Goal: Task Accomplishment & Management: Use online tool/utility

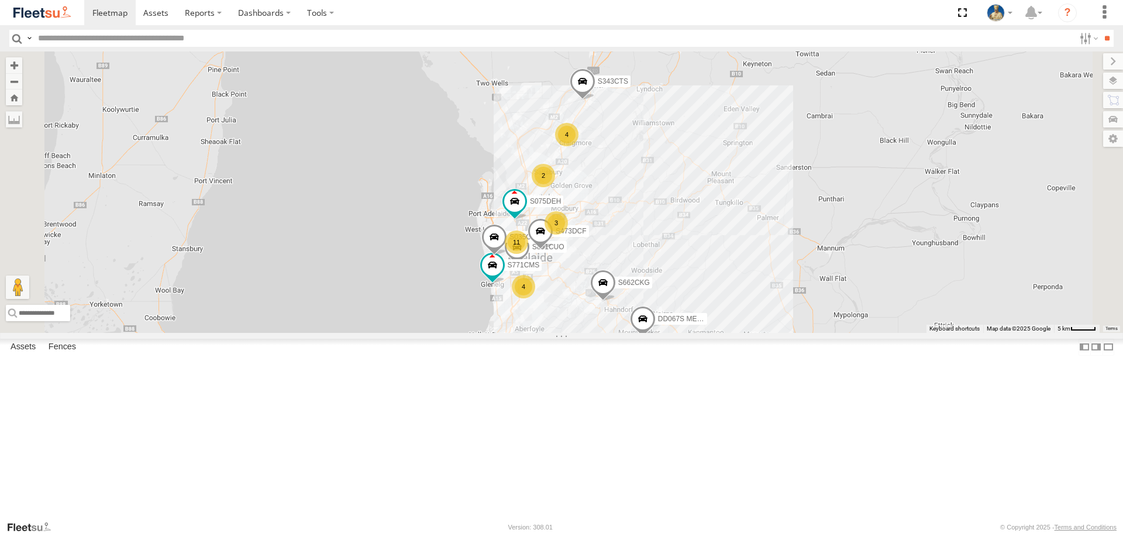
click at [933, 243] on div "4 3 S075DEH S343CTS 2 11 S959CNB DD067S MERC 4 2 S891CUO S473DCF S662CKG S771CM…" at bounding box center [561, 191] width 1123 height 281
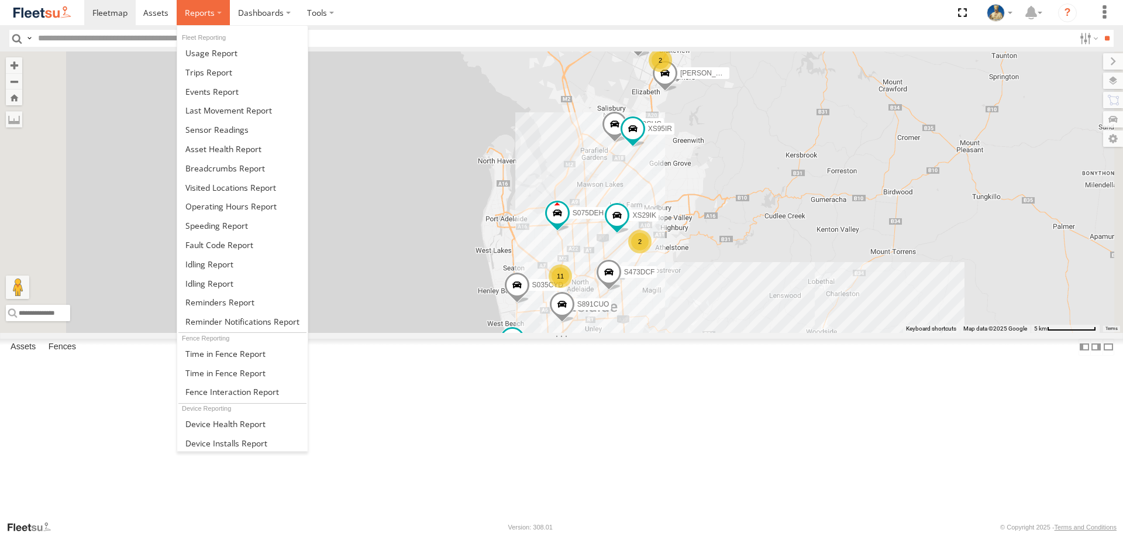
click at [216, 15] on label at bounding box center [203, 12] width 53 height 25
click at [229, 174] on link at bounding box center [242, 167] width 130 height 19
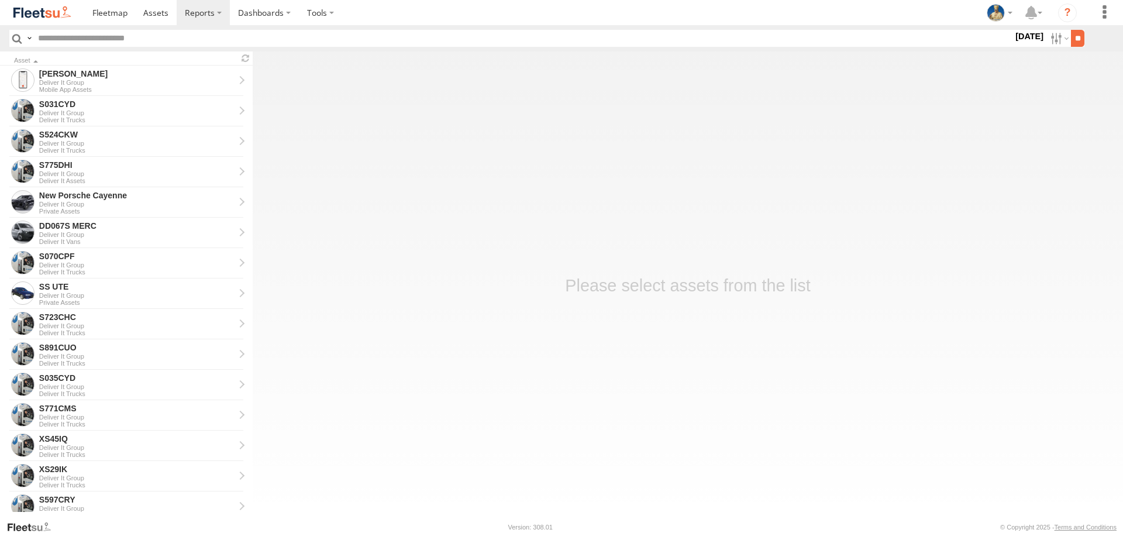
click at [1073, 39] on input "**" at bounding box center [1076, 38] width 13 height 17
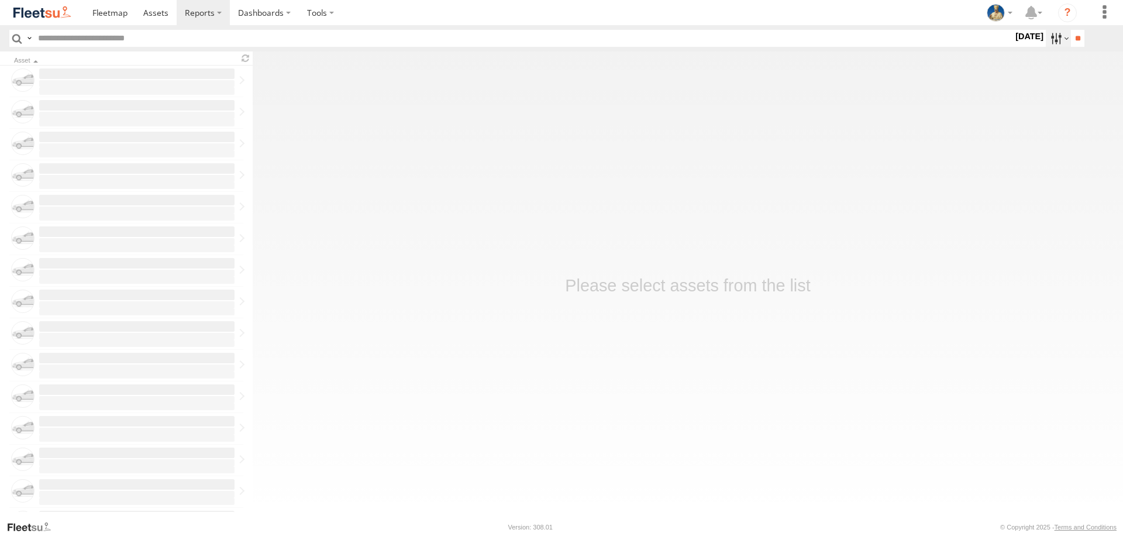
click at [1051, 40] on label at bounding box center [1057, 38] width 25 height 17
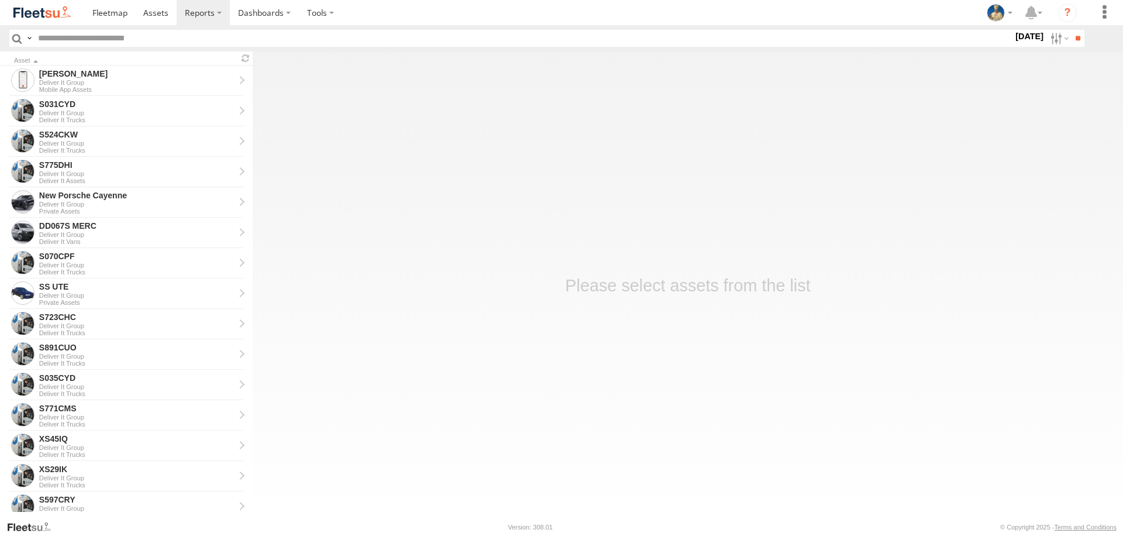
click at [0, 0] on label at bounding box center [0, 0] width 0 height 0
click at [1075, 39] on input "**" at bounding box center [1076, 38] width 13 height 17
click at [762, 370] on main "Asset Graham Cooper Deliver It Group Mobile App Assets S035CYD Deliver It Group…" at bounding box center [561, 285] width 1123 height 468
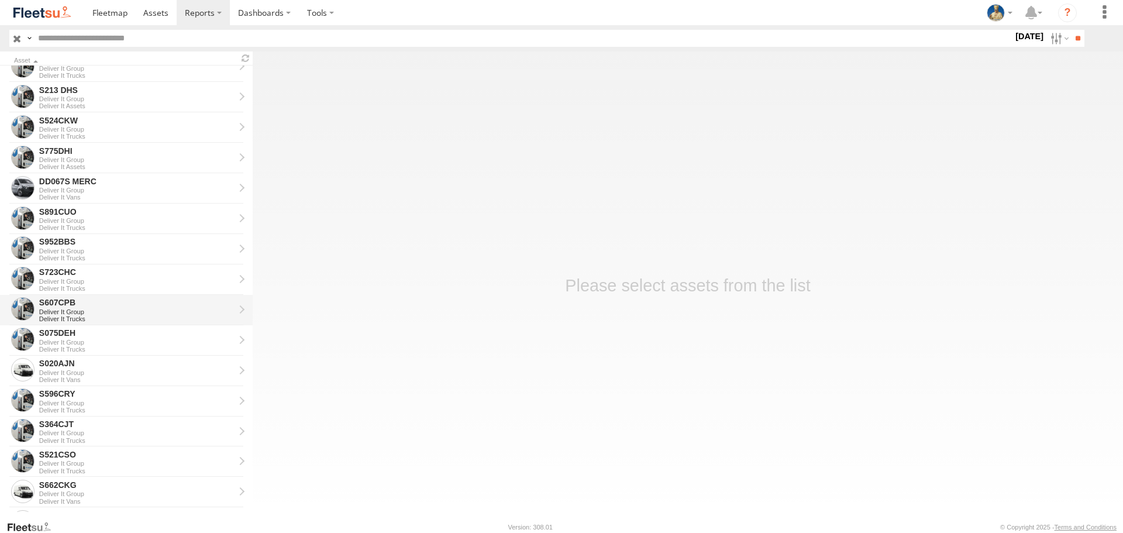
scroll to position [526, 0]
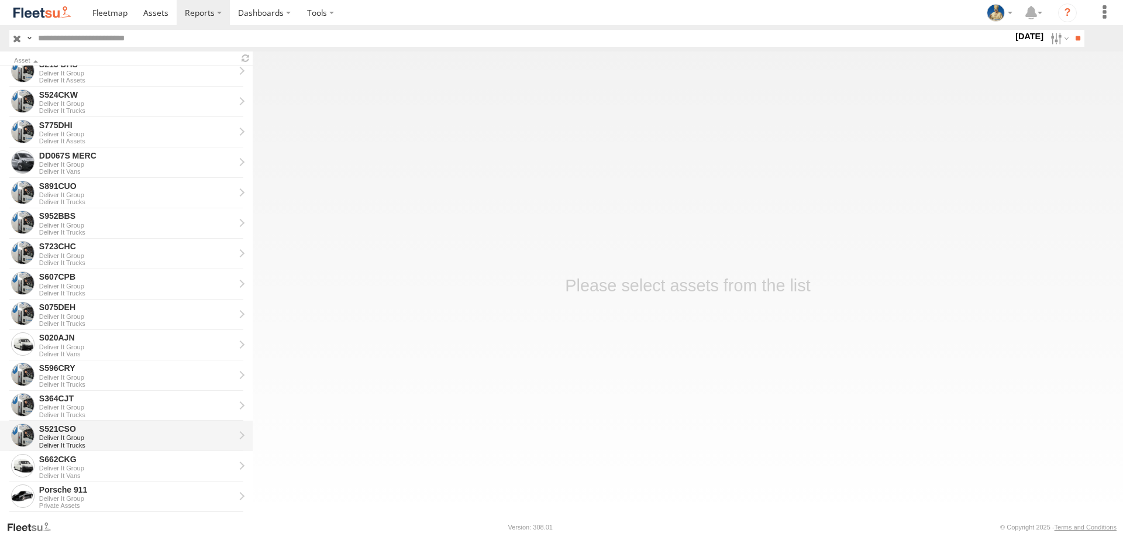
click at [113, 433] on div "S521CSO" at bounding box center [136, 428] width 195 height 11
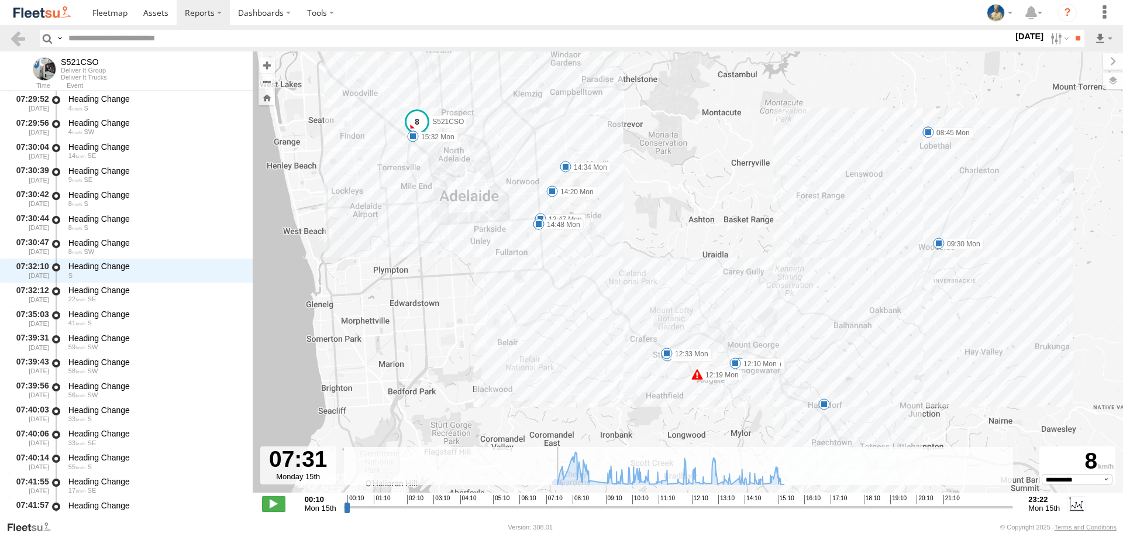
scroll to position [669, 0]
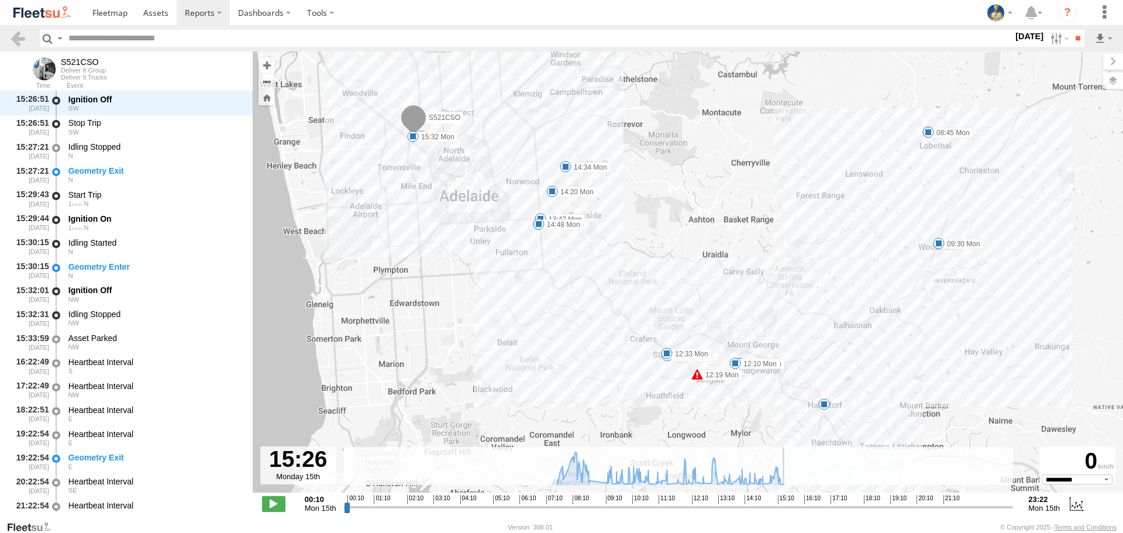
drag, startPoint x: 346, startPoint y: 507, endPoint x: 782, endPoint y: 469, distance: 438.3
click at [782, 501] on input "range" at bounding box center [678, 506] width 669 height 11
click at [1053, 39] on label at bounding box center [1057, 38] width 25 height 17
click at [0, 0] on label at bounding box center [0, 0] width 0 height 0
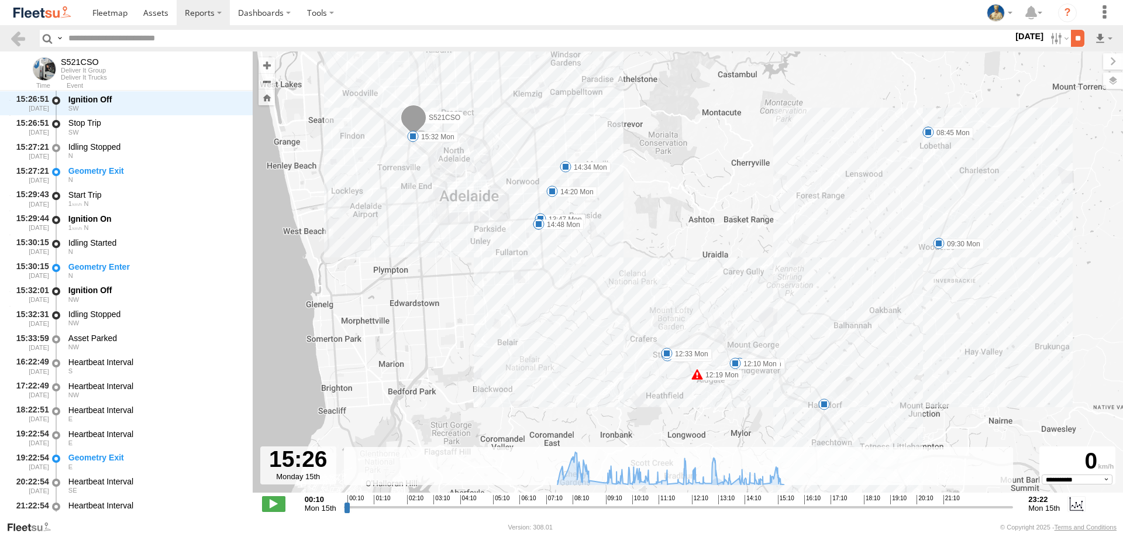
click at [1075, 43] on input "**" at bounding box center [1076, 38] width 13 height 17
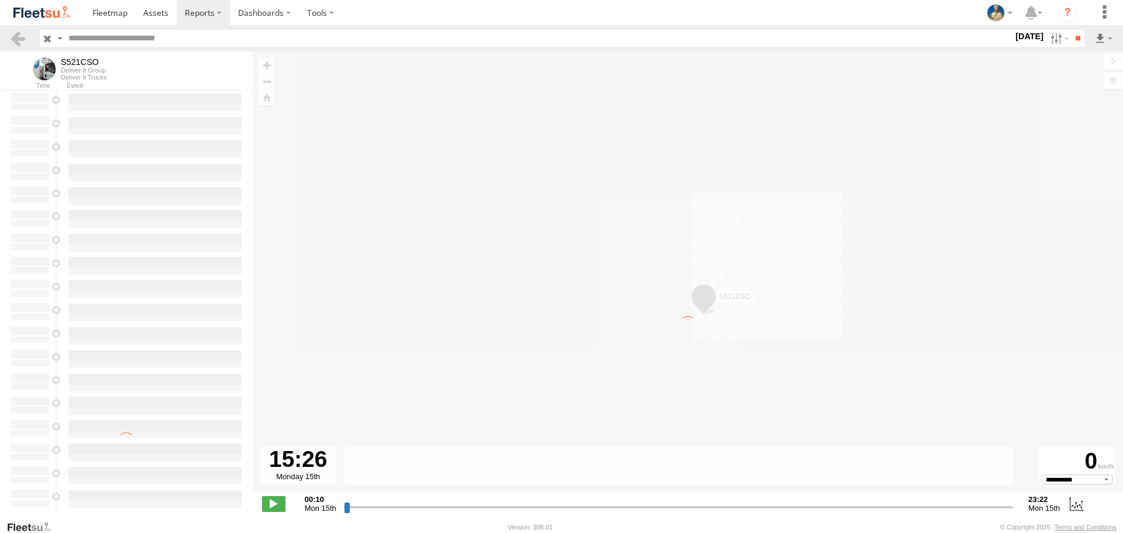
type input "**********"
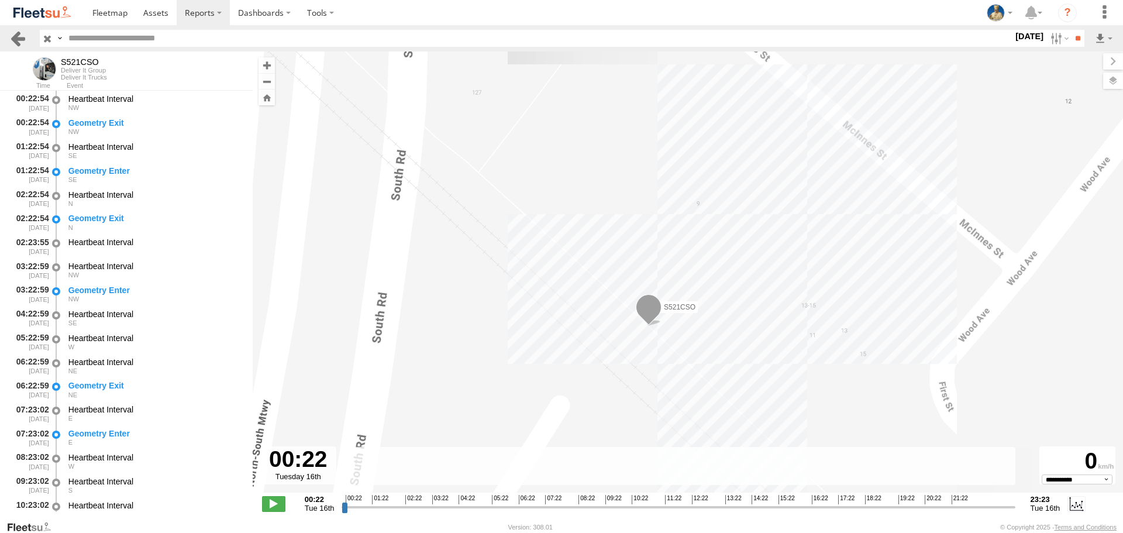
click at [25, 38] on link at bounding box center [17, 38] width 17 height 17
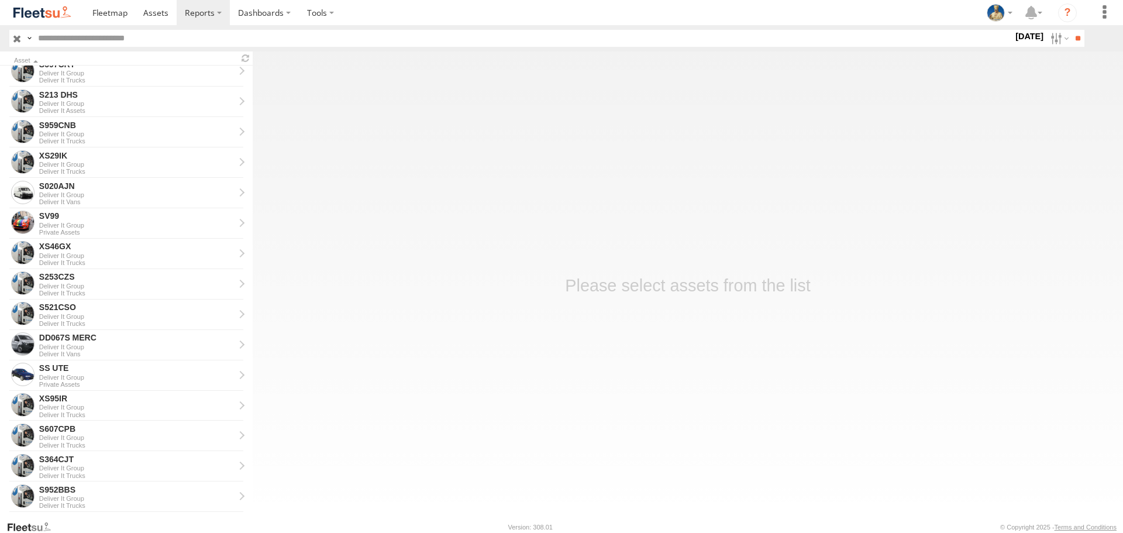
scroll to position [636, 0]
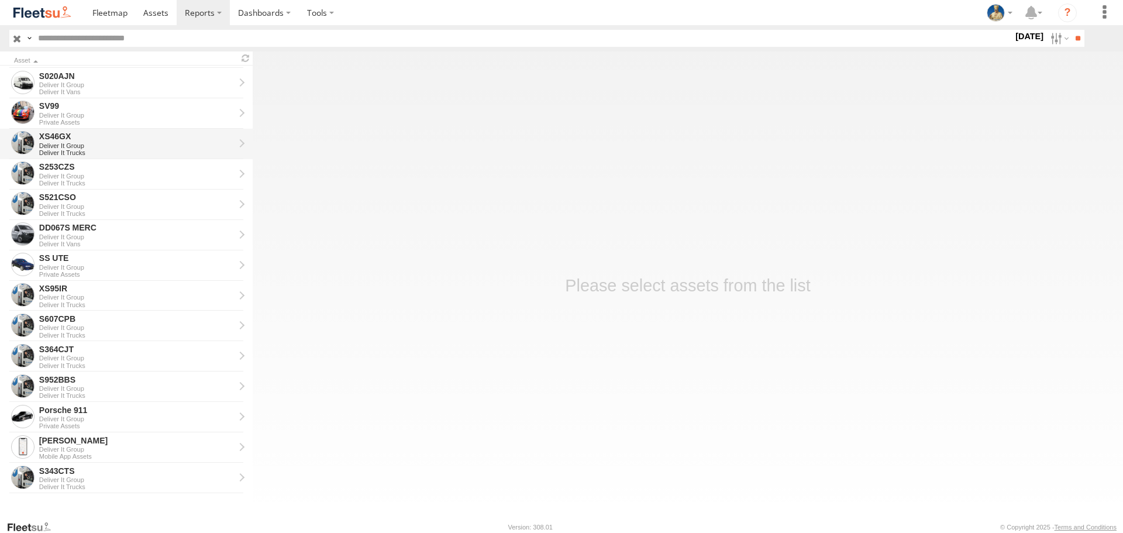
click at [110, 140] on div "XS46GX" at bounding box center [136, 136] width 195 height 11
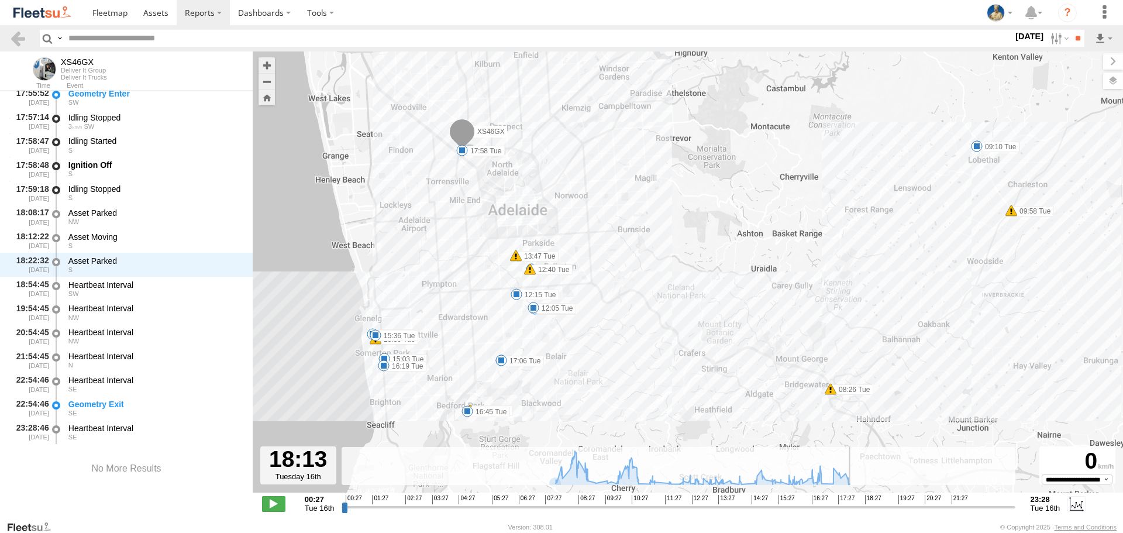
drag, startPoint x: 346, startPoint y: 510, endPoint x: 857, endPoint y: 489, distance: 511.4
click at [857, 501] on input "range" at bounding box center [677, 506] width 673 height 11
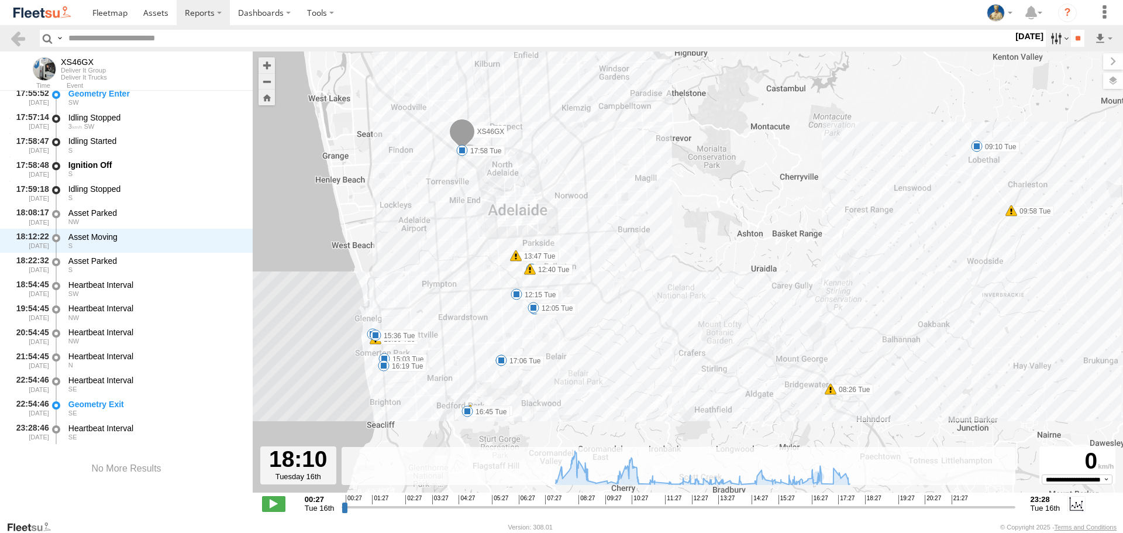
click at [1057, 33] on label at bounding box center [1057, 38] width 25 height 17
click at [0, 0] on label at bounding box center [0, 0] width 0 height 0
click at [1045, 43] on label "[DATE]" at bounding box center [1029, 36] width 33 height 13
click at [1074, 40] on input "**" at bounding box center [1076, 38] width 13 height 17
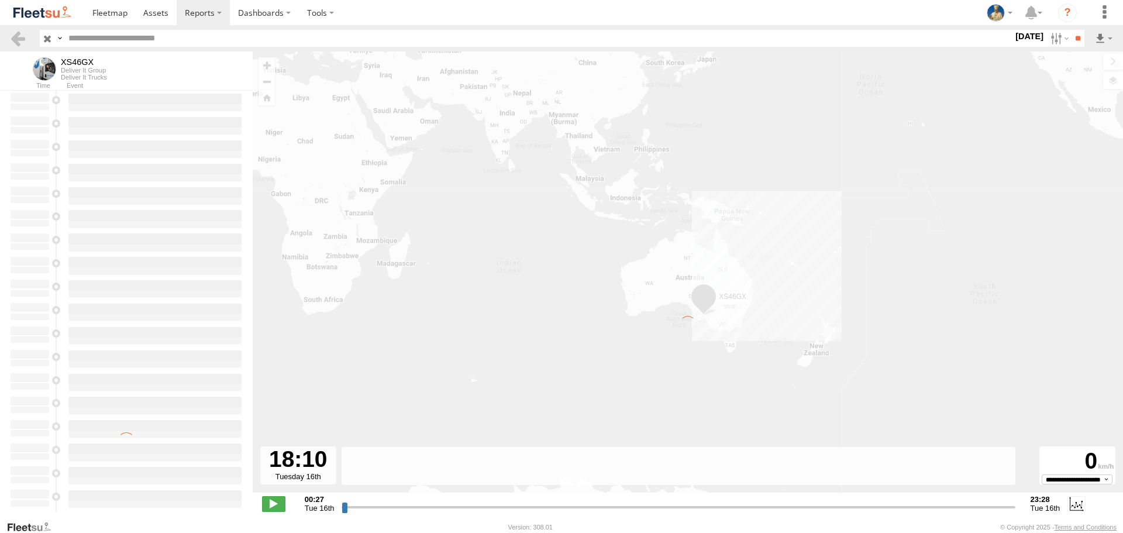
type input "**********"
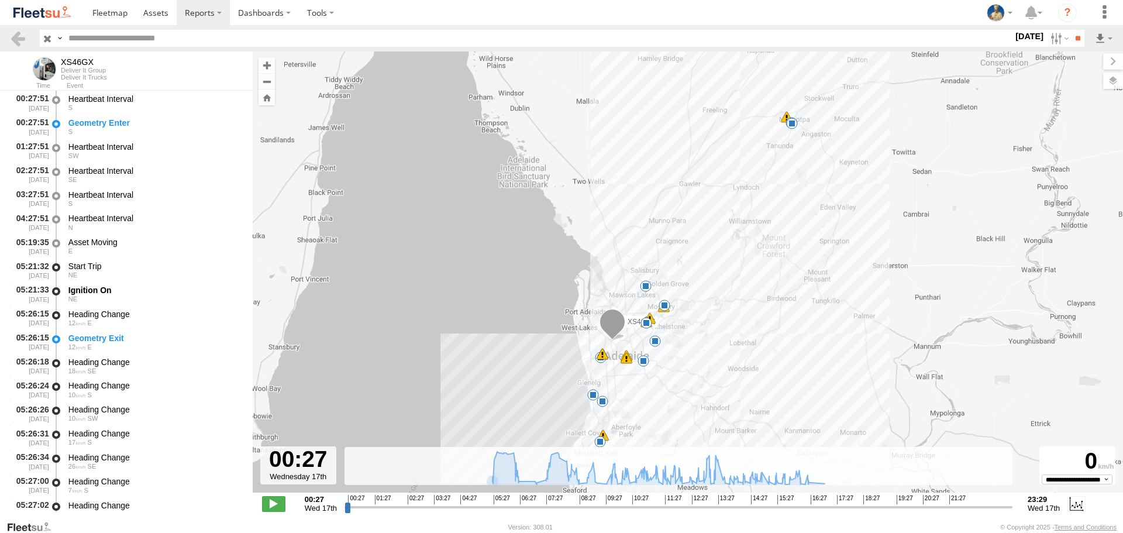
click at [20, 48] on header "Search Query Asset ID Asset Label Registration Manufacturer Model VIN Job ID" at bounding box center [561, 38] width 1123 height 26
click at [19, 34] on link at bounding box center [17, 38] width 17 height 17
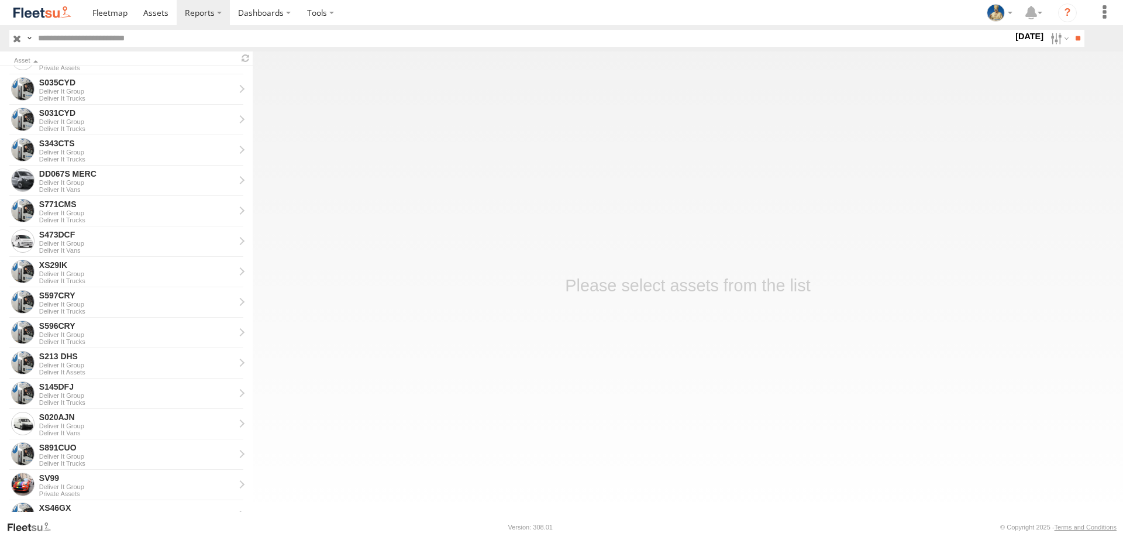
scroll to position [292, 0]
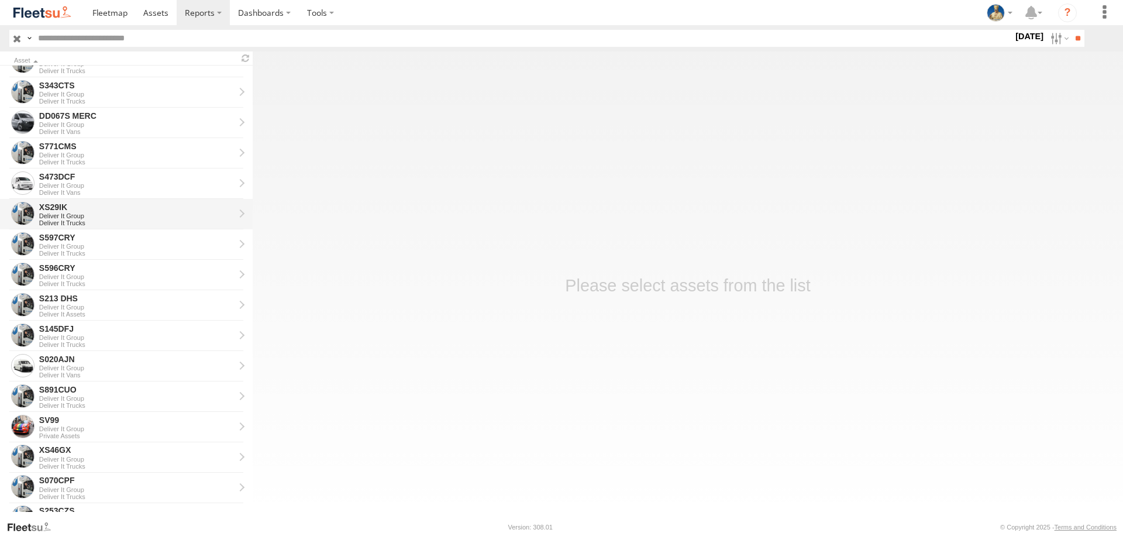
click at [90, 208] on div "XS29IK" at bounding box center [136, 207] width 195 height 11
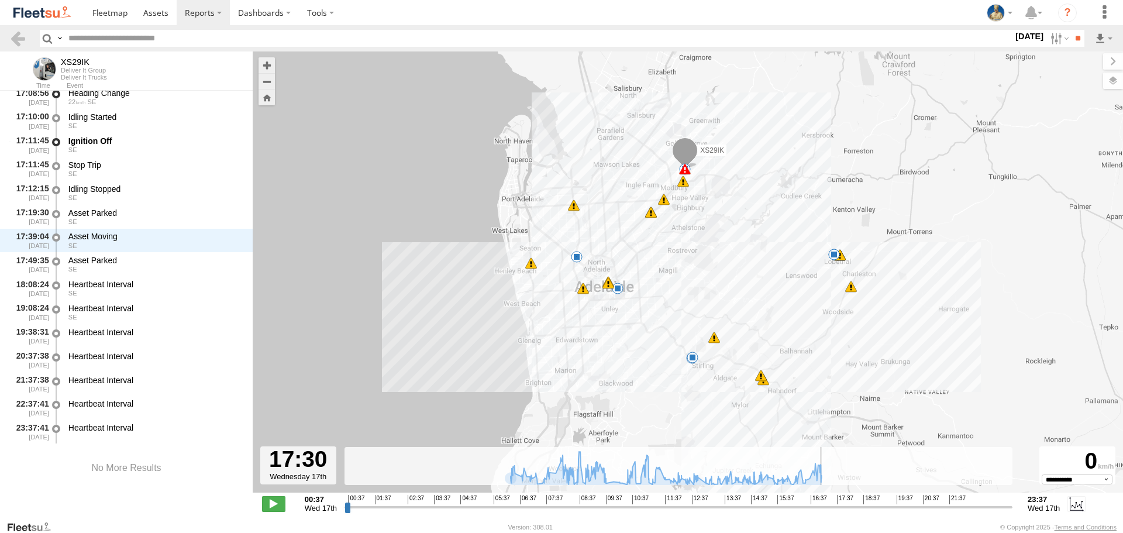
scroll to position [23010, 0]
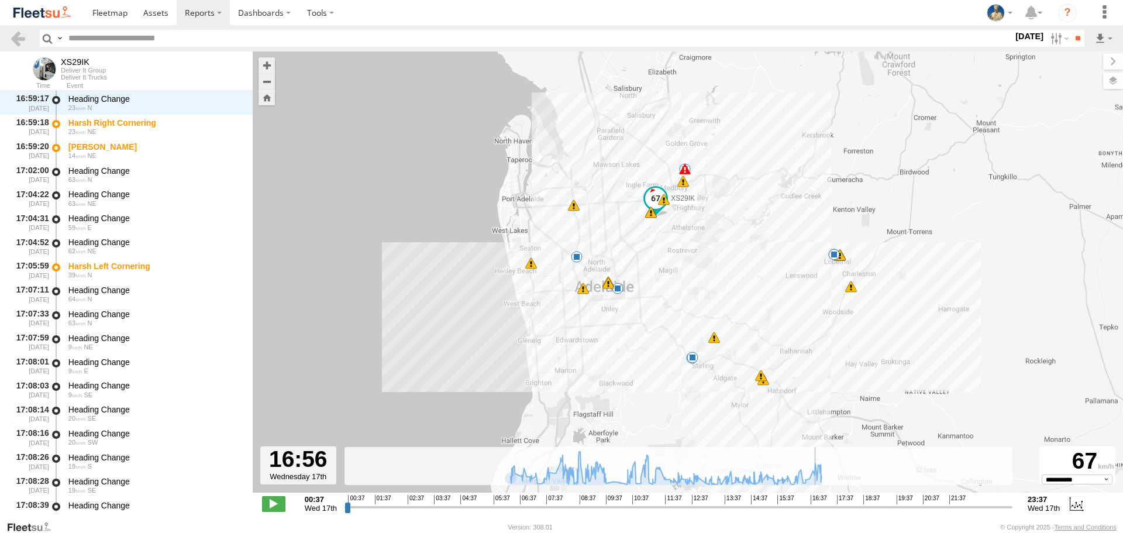
drag, startPoint x: 346, startPoint y: 510, endPoint x: 816, endPoint y: 486, distance: 470.7
click at [816, 501] on input "range" at bounding box center [678, 506] width 668 height 11
click at [1055, 40] on label at bounding box center [1057, 38] width 25 height 17
click at [0, 0] on label at bounding box center [0, 0] width 0 height 0
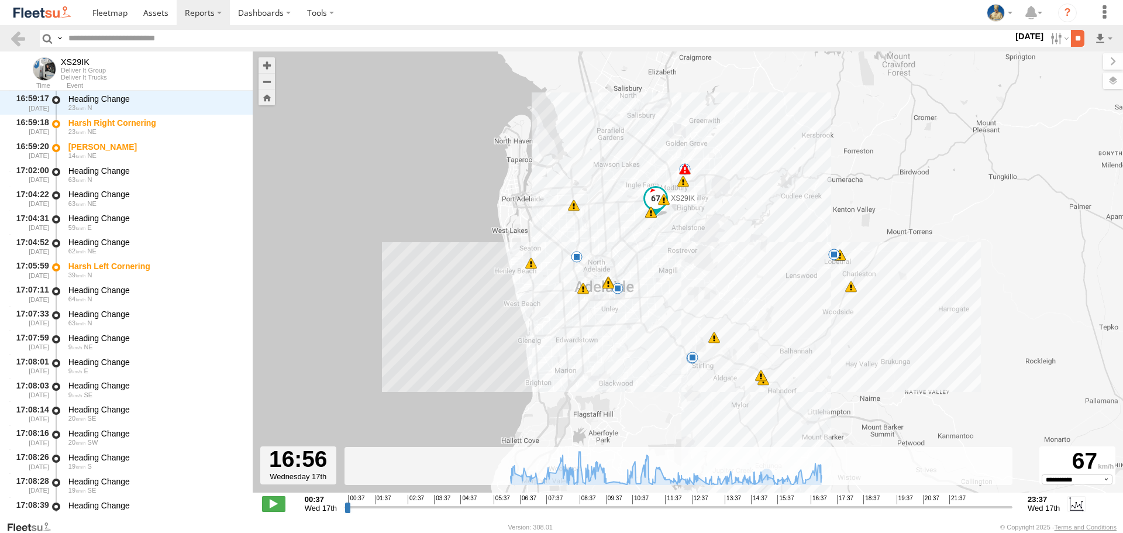
click at [1074, 41] on input "**" at bounding box center [1076, 38] width 13 height 17
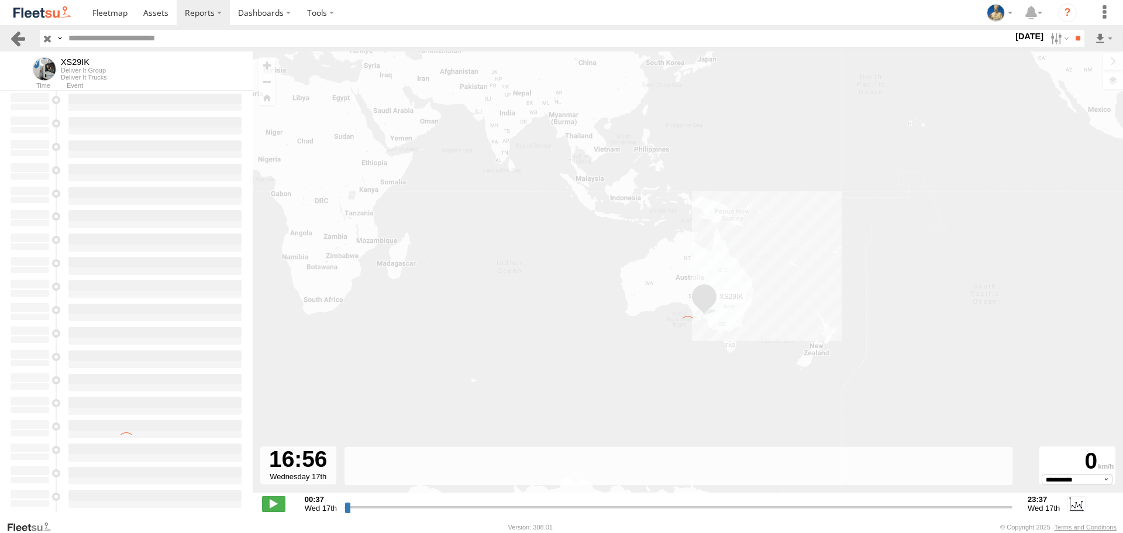
type input "**********"
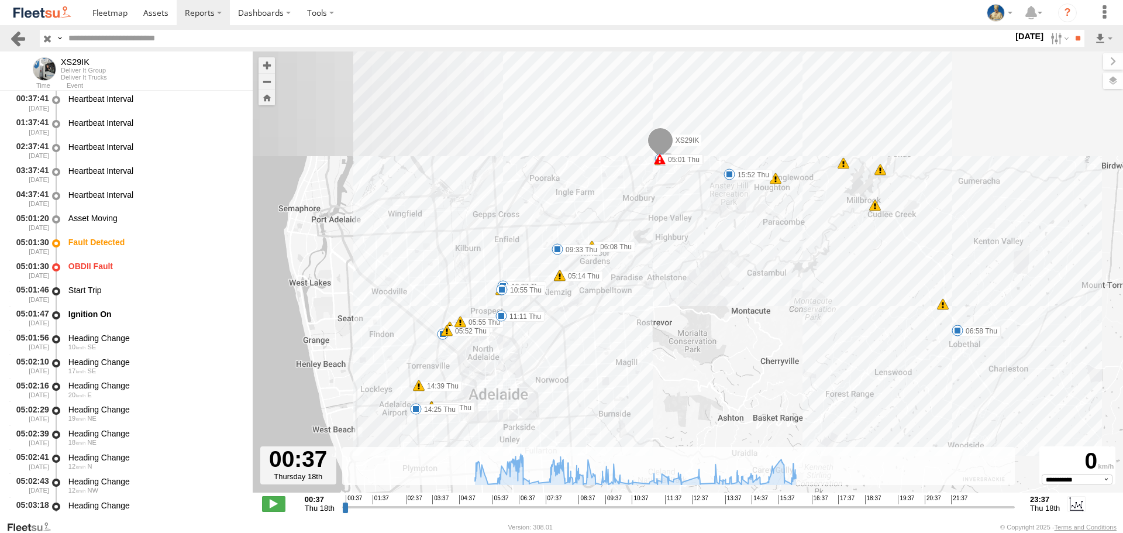
click at [18, 37] on link at bounding box center [17, 38] width 17 height 17
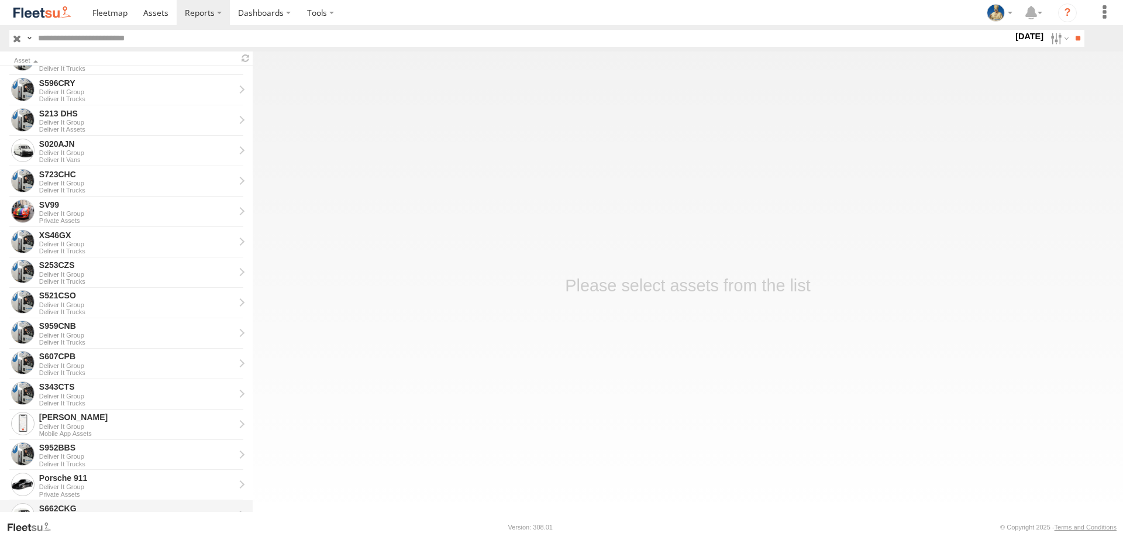
scroll to position [608, 0]
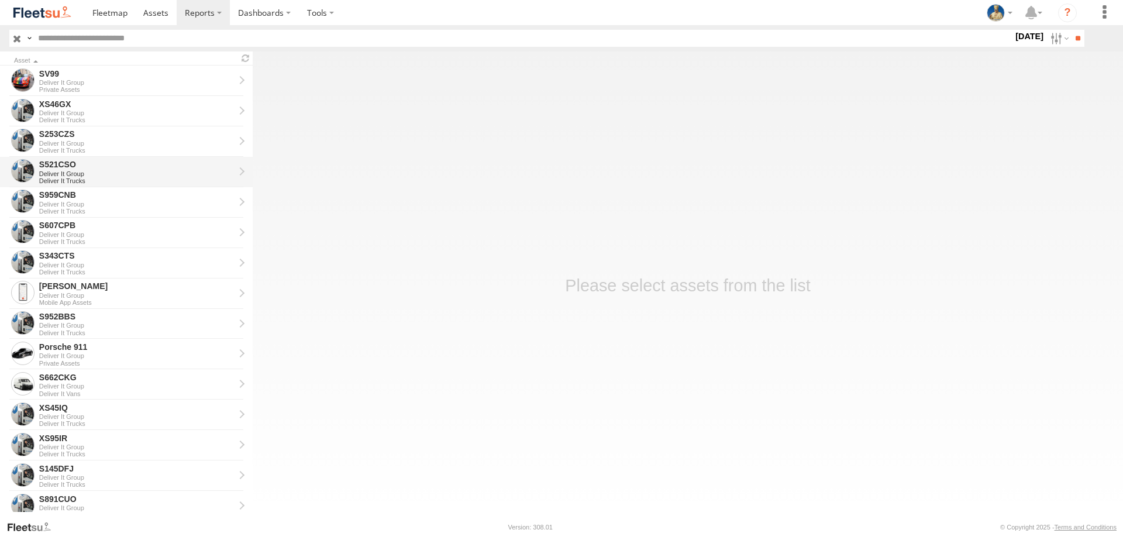
click at [108, 164] on div "S521CSO" at bounding box center [136, 164] width 195 height 11
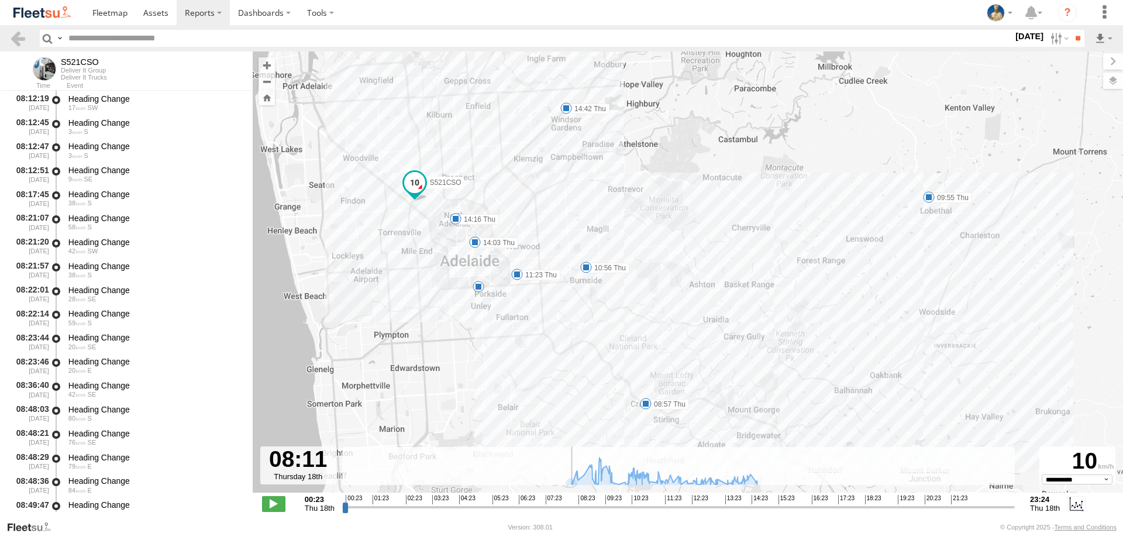
scroll to position [693, 0]
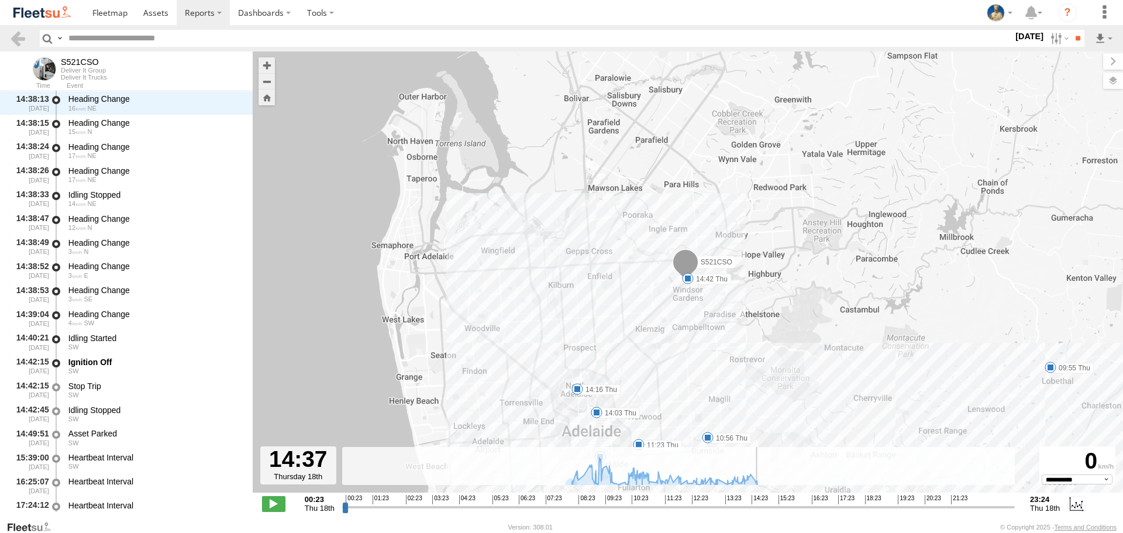
drag, startPoint x: 347, startPoint y: 510, endPoint x: 757, endPoint y: 491, distance: 409.7
click at [757, 501] on input "range" at bounding box center [678, 506] width 672 height 11
click at [1044, 47] on header "Search Query Asset ID Asset Label Registration Manufacturer Model VIN Job ID" at bounding box center [561, 38] width 1123 height 26
click at [1045, 46] on label at bounding box center [1057, 38] width 25 height 17
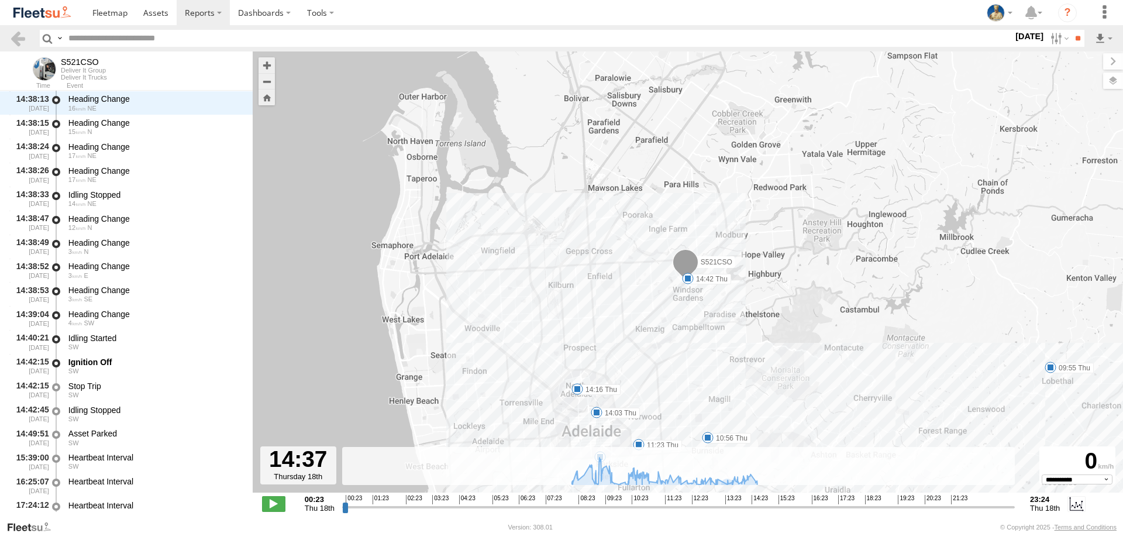
click at [0, 0] on label at bounding box center [0, 0] width 0 height 0
click at [1070, 44] on input "**" at bounding box center [1076, 38] width 13 height 17
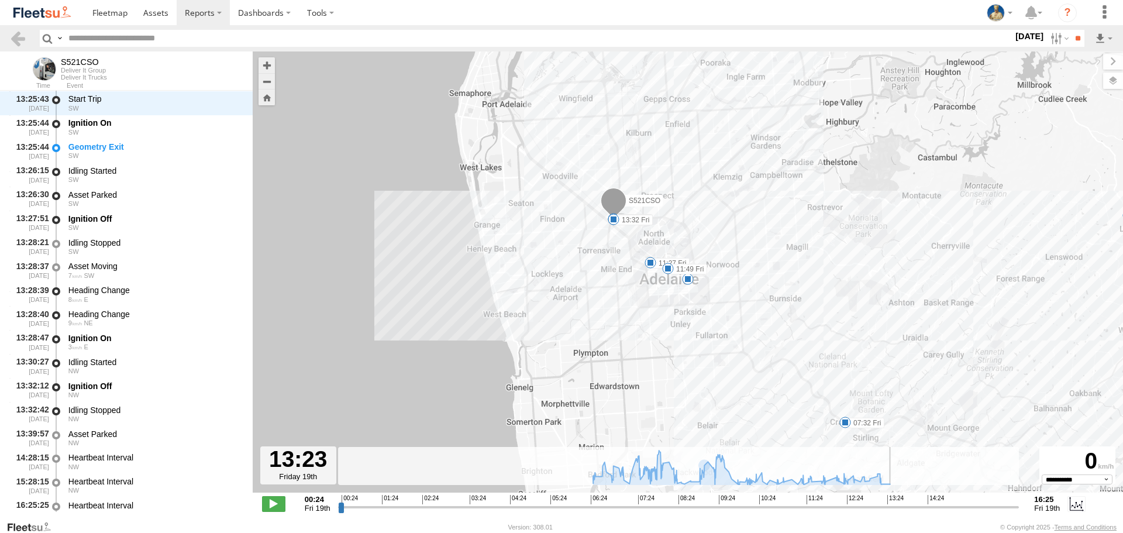
scroll to position [12900, 0]
drag, startPoint x: 341, startPoint y: 506, endPoint x: 889, endPoint y: 467, distance: 549.2
click at [889, 501] on input "range" at bounding box center [678, 506] width 681 height 11
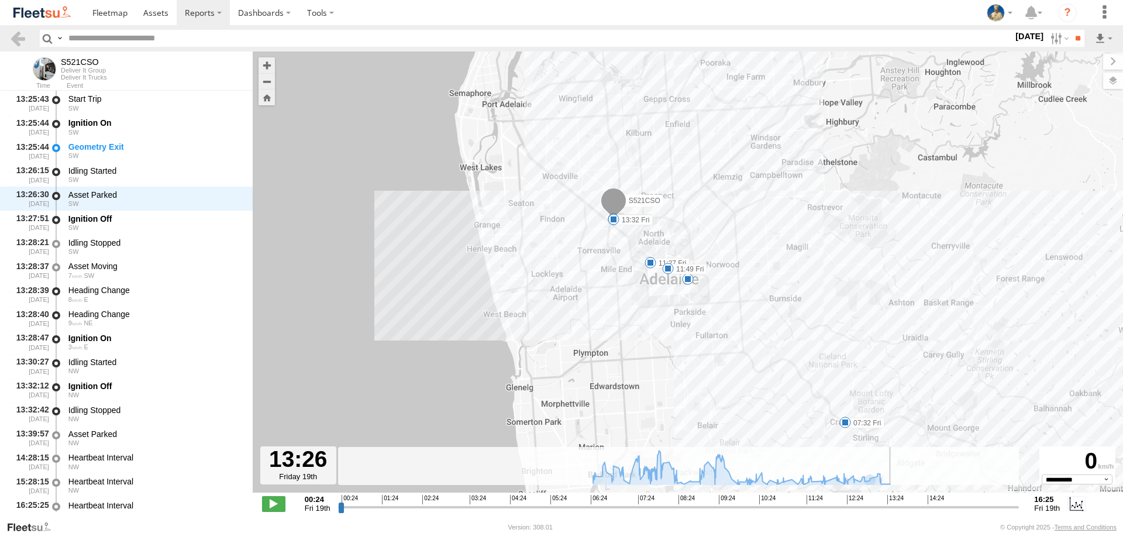
scroll to position [13001, 0]
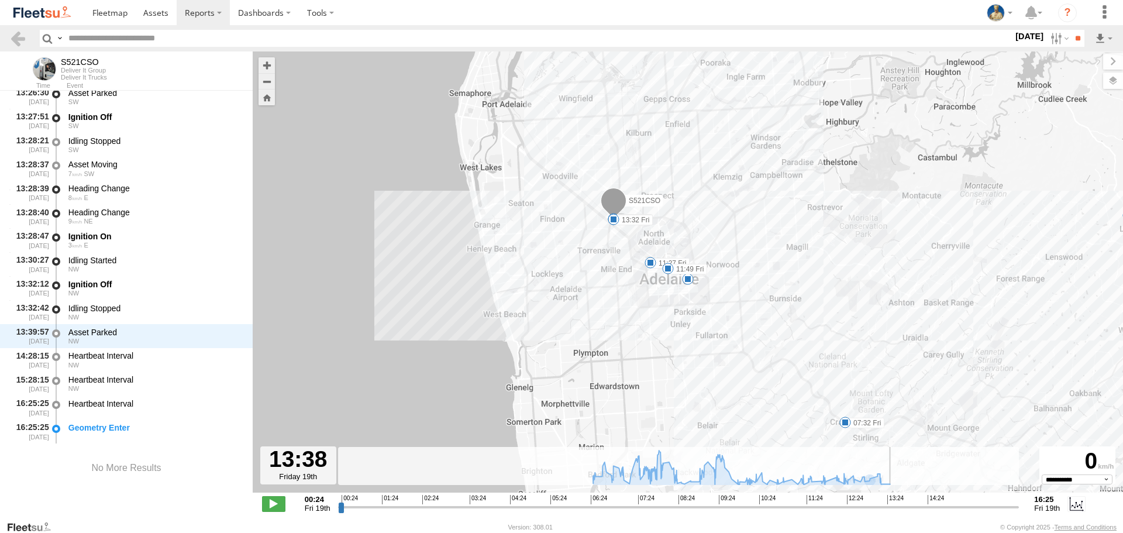
drag, startPoint x: 887, startPoint y: 507, endPoint x: 903, endPoint y: 506, distance: 15.9
click at [903, 506] on input "range" at bounding box center [678, 506] width 681 height 11
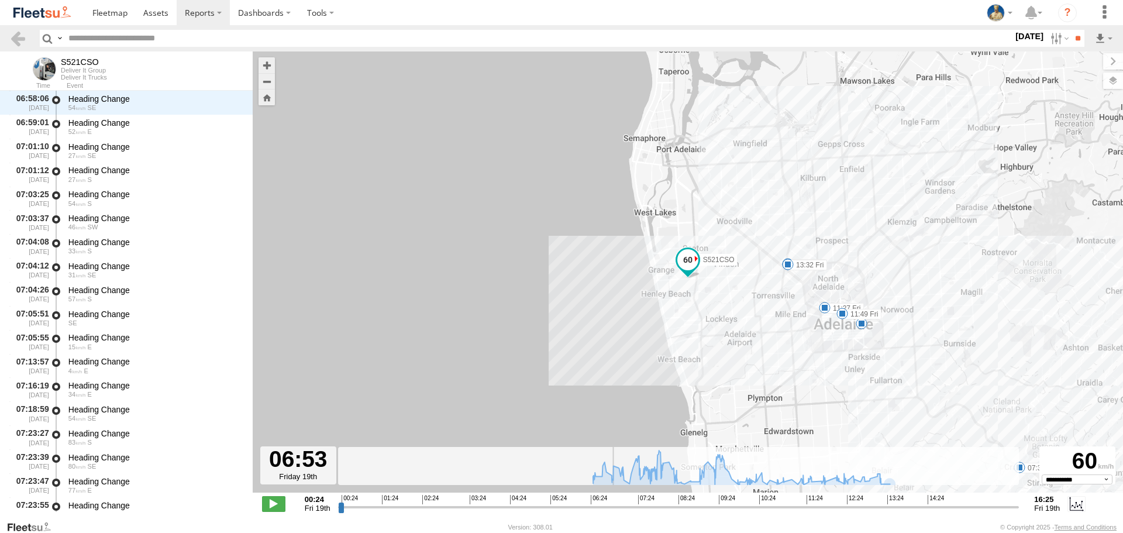
drag, startPoint x: 907, startPoint y: 507, endPoint x: 613, endPoint y: 502, distance: 294.1
type input "**********"
click at [613, 502] on input "range" at bounding box center [678, 506] width 681 height 11
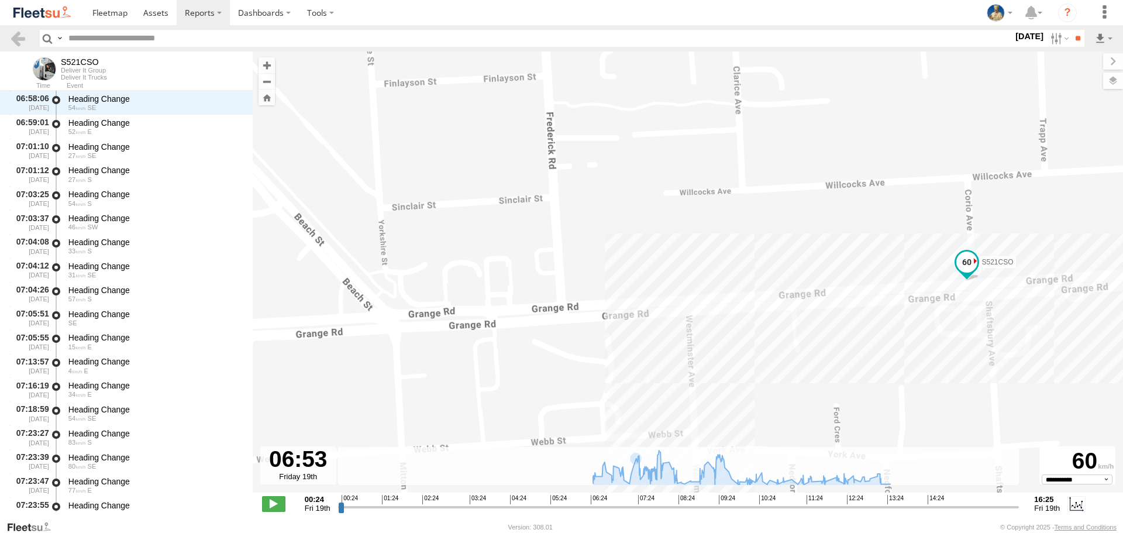
drag, startPoint x: 735, startPoint y: 399, endPoint x: 741, endPoint y: 317, distance: 82.1
click at [740, 350] on div "S521CSO 07:32 Fri 08:35 Fri 13:18 Fri 13:27 Fri 13:32 Fri 09:44 Fri 09:55 Fri 1…" at bounding box center [688, 277] width 870 height 453
